Goal: Obtain resource: Download file/media

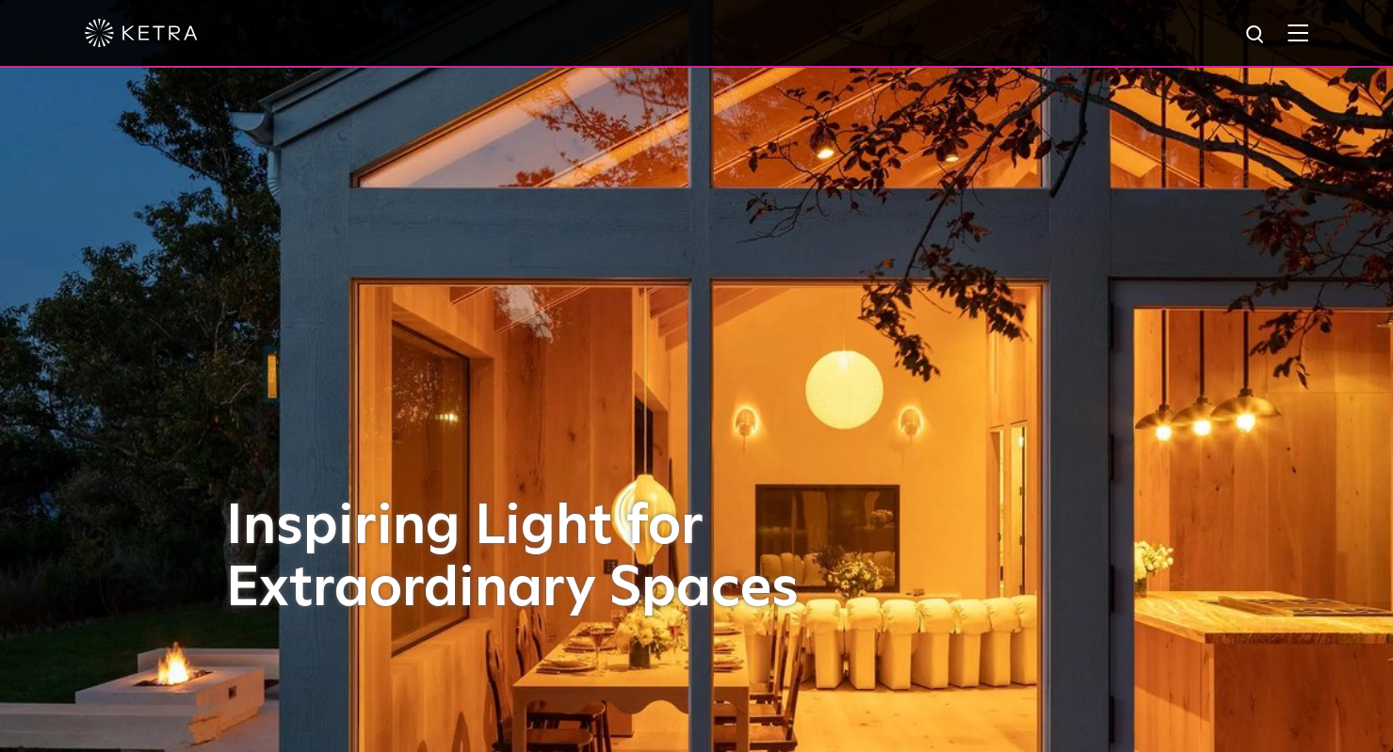
click at [1296, 27] on div at bounding box center [696, 33] width 1223 height 66
click at [1308, 29] on img at bounding box center [1297, 33] width 21 height 18
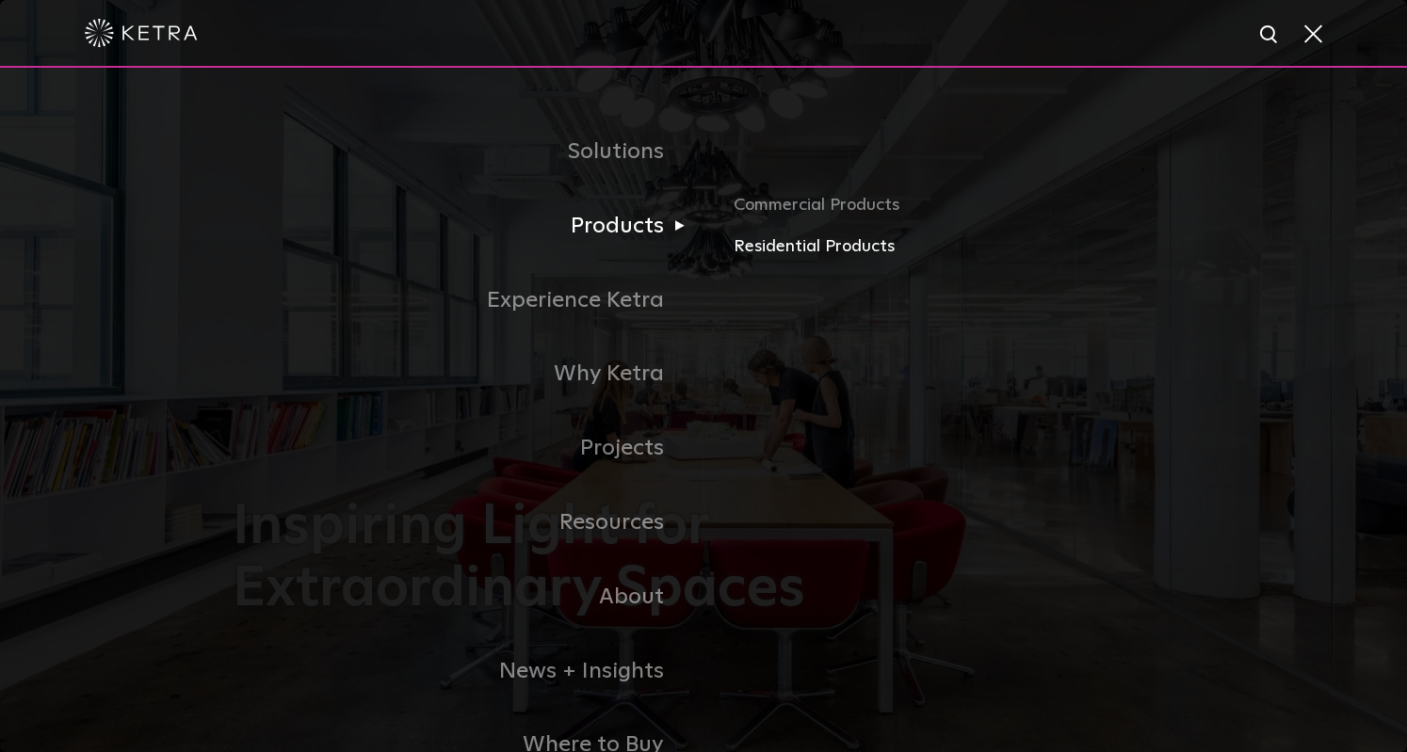
click at [785, 250] on link "Residential Products" at bounding box center [954, 247] width 441 height 27
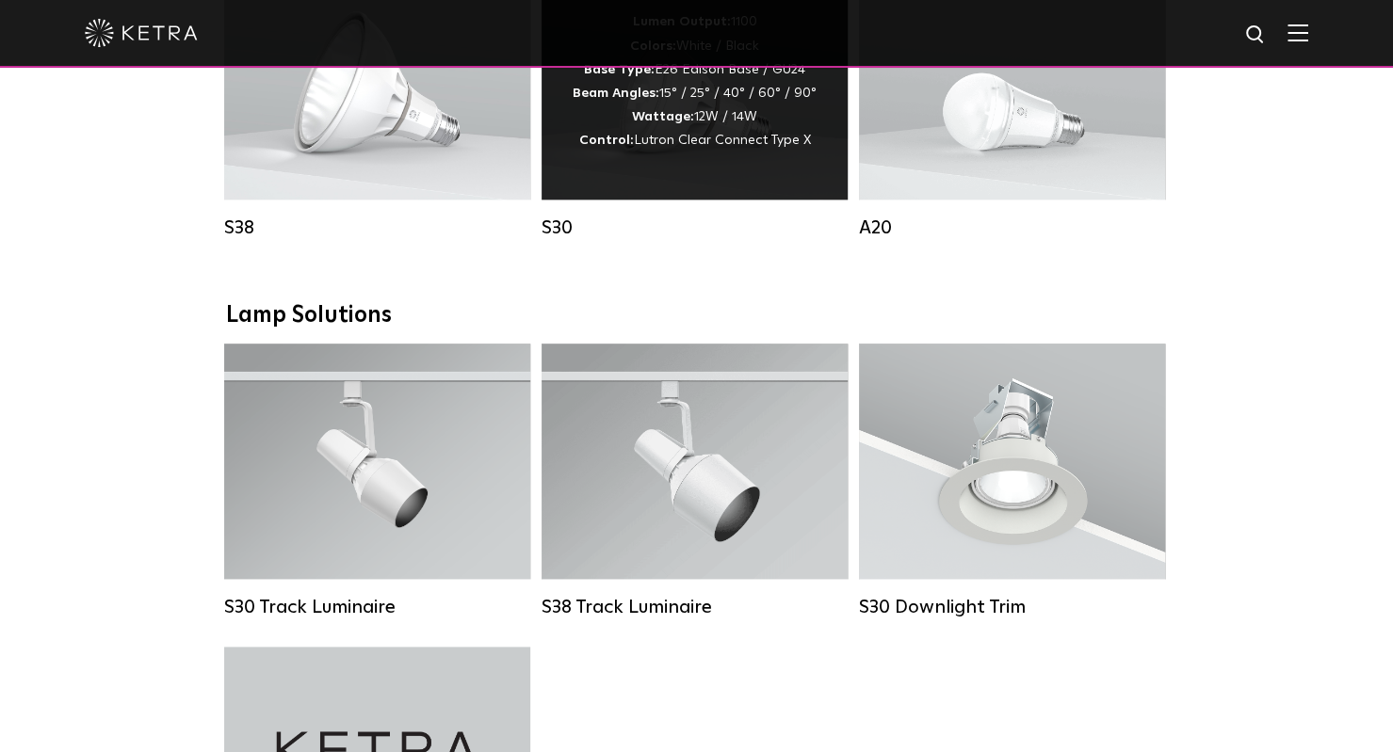
scroll to position [1212, 0]
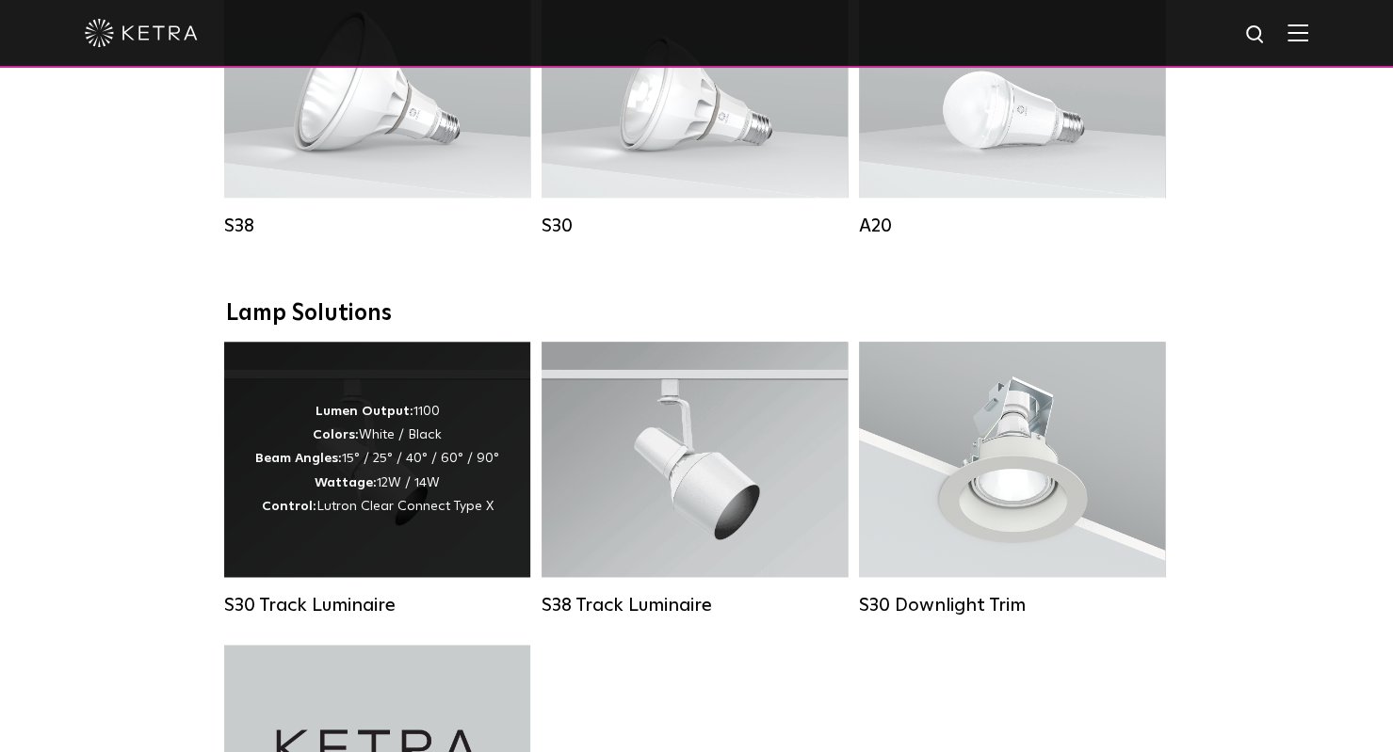
click at [380, 462] on div "Lumen Output: 1100 Colors: White / Black Beam Angles: 15° / 25° / 40° / 60° / 9…" at bounding box center [377, 459] width 244 height 119
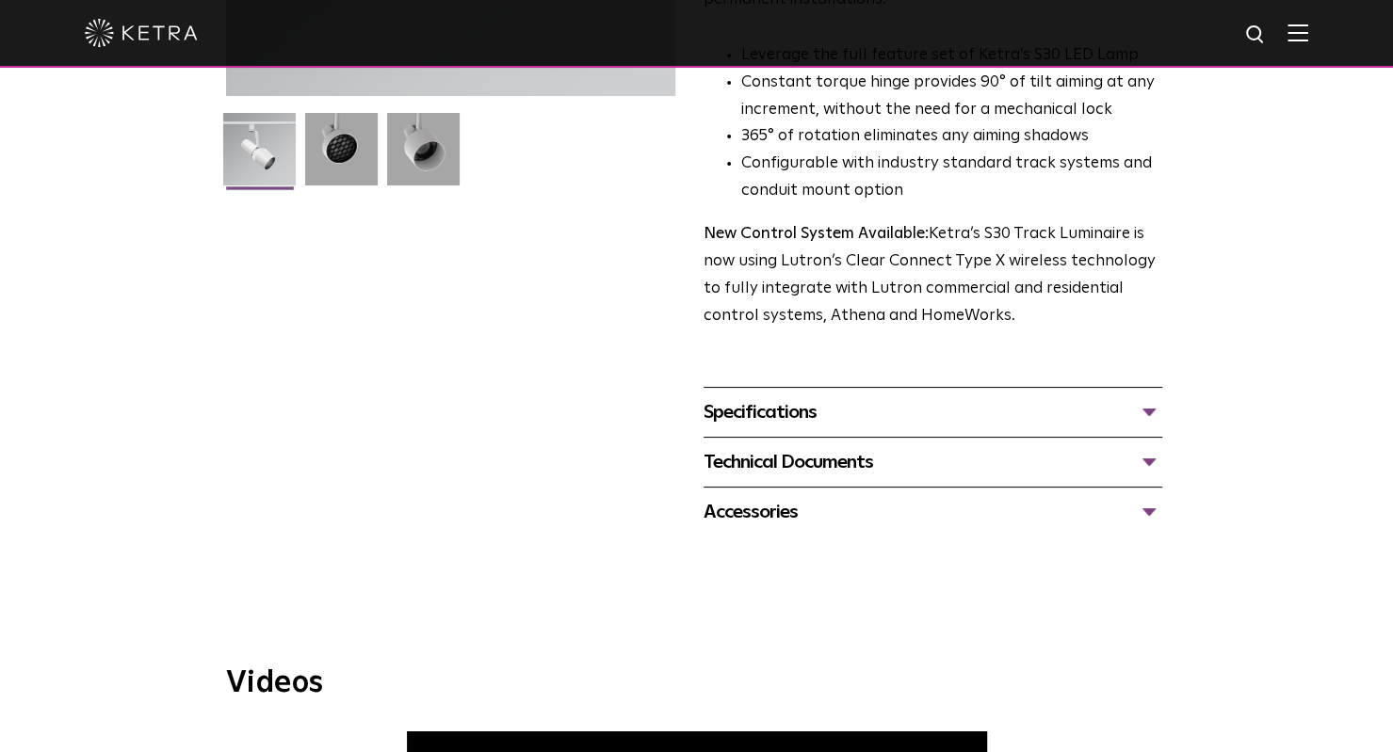
scroll to position [492, 0]
click at [1153, 396] on div "Specifications" at bounding box center [932, 411] width 459 height 30
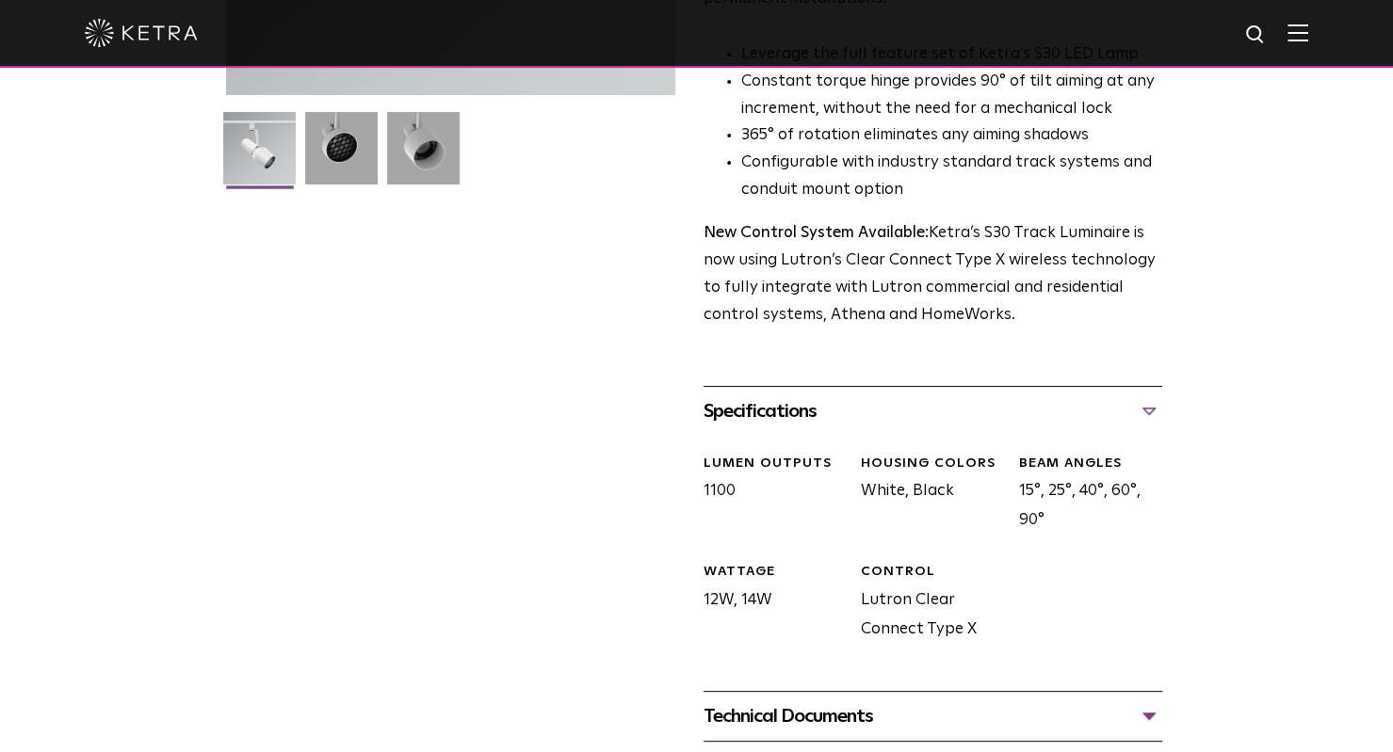
click at [1147, 396] on div "Specifications" at bounding box center [932, 411] width 459 height 30
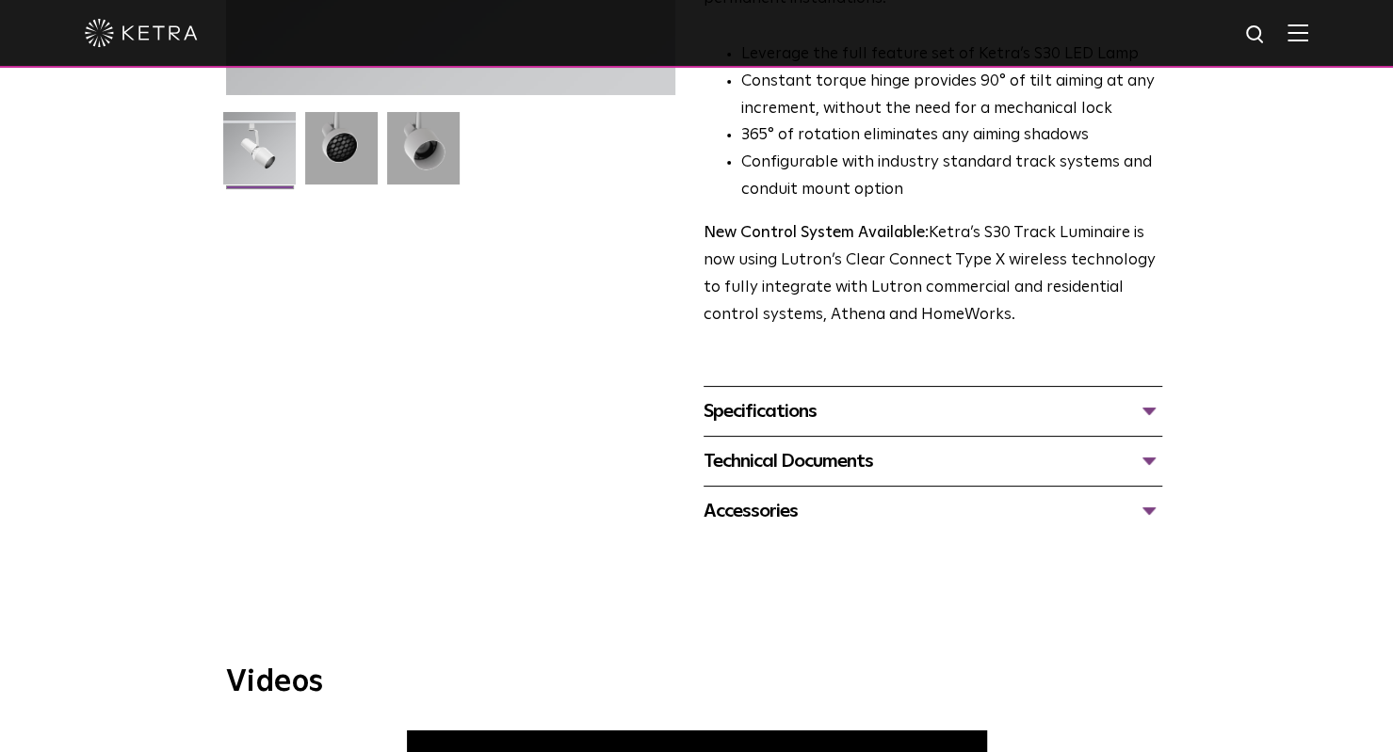
click at [1155, 446] on div "Technical Documents" at bounding box center [932, 461] width 459 height 30
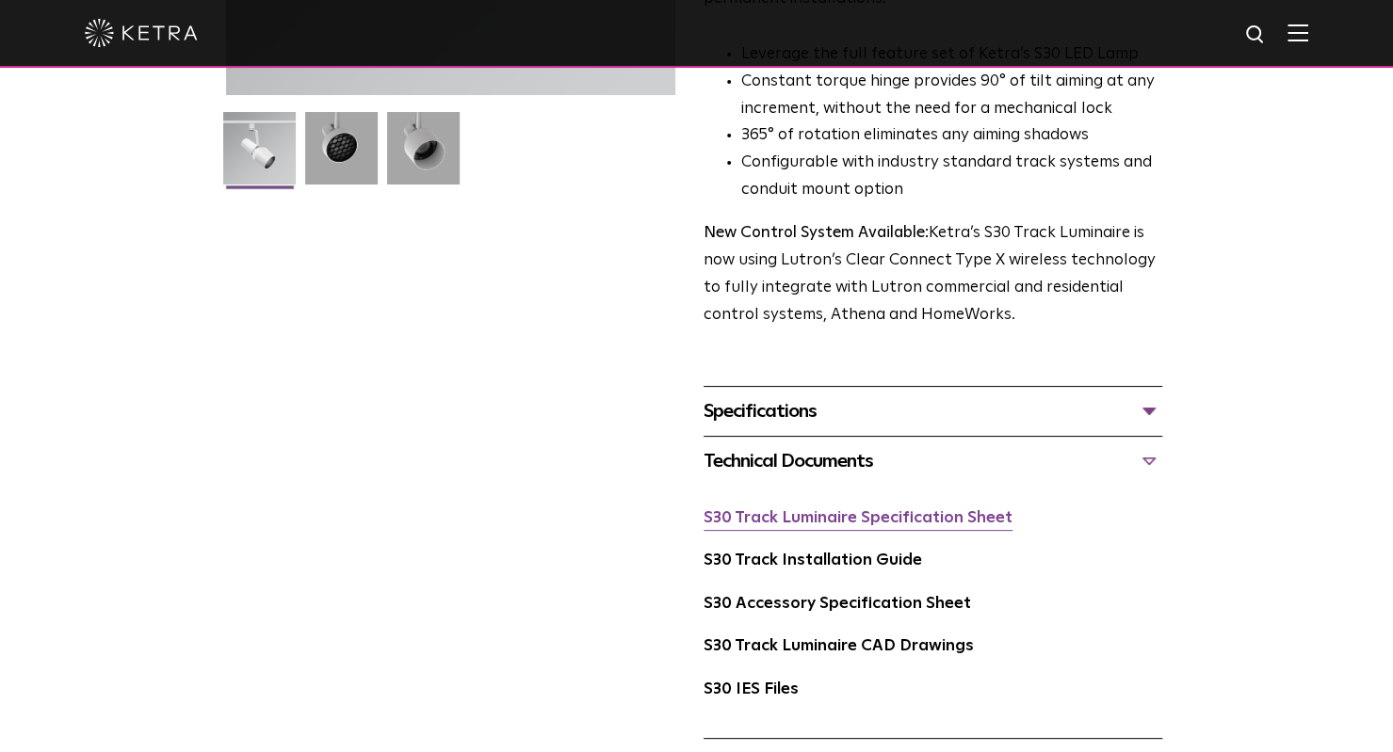
click at [788, 510] on link "S30 Track Luminaire Specification Sheet" at bounding box center [857, 518] width 309 height 16
